Goal: Browse casually

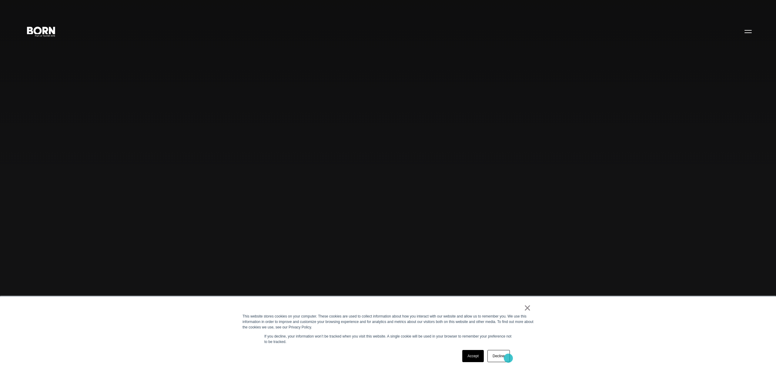
click at [507, 360] on link "Decline" at bounding box center [498, 356] width 22 height 12
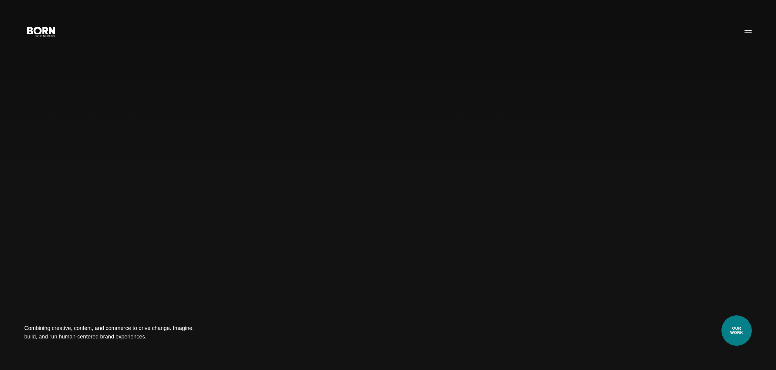
click at [734, 332] on link "Our Work" at bounding box center [737, 330] width 30 height 30
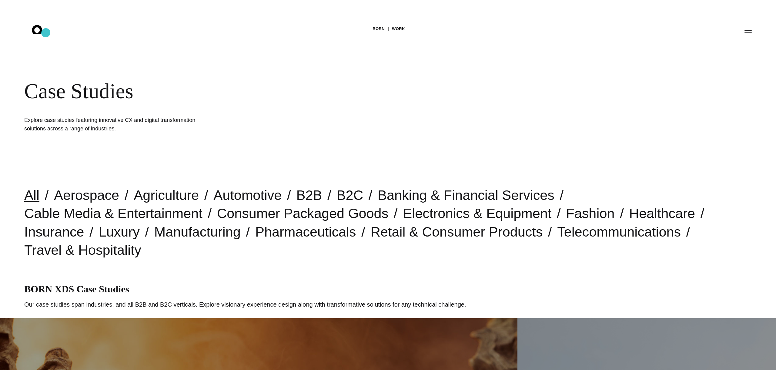
click at [46, 33] on icon ".st0{display:none;} .st1{display:inline;} .st2{font-family:'HelveticaNeue-Mediu…" at bounding box center [41, 31] width 39 height 16
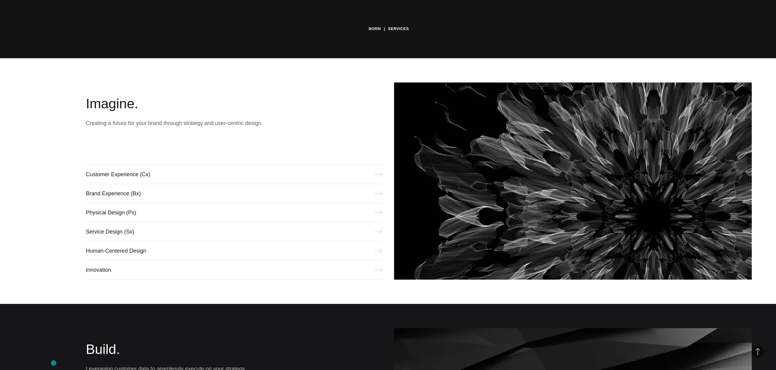
scroll to position [310, 0]
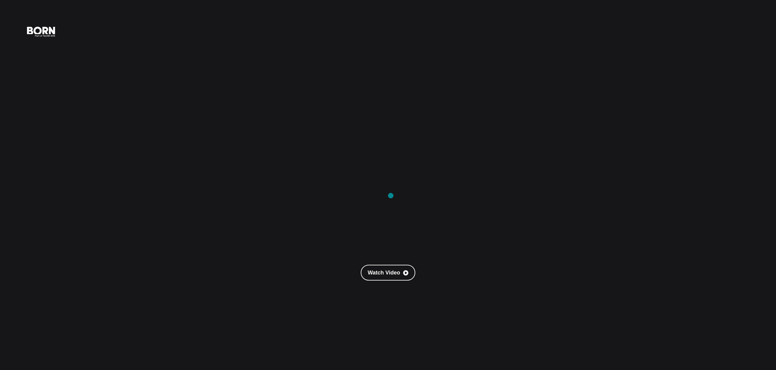
click at [391, 196] on div "Watch Video" at bounding box center [388, 185] width 776 height 370
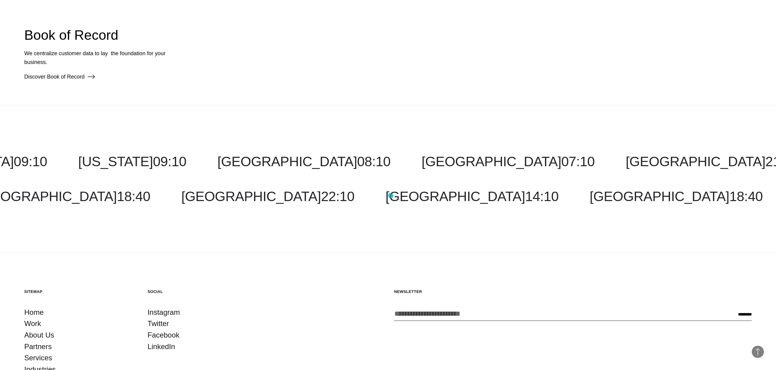
scroll to position [1829, 0]
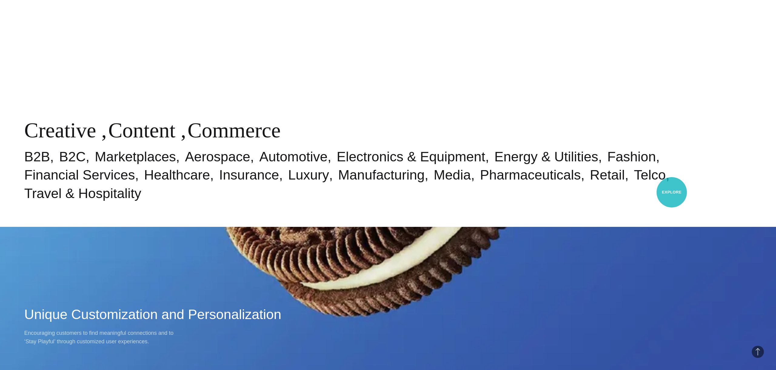
scroll to position [569, 0]
